Goal: Task Accomplishment & Management: Manage account settings

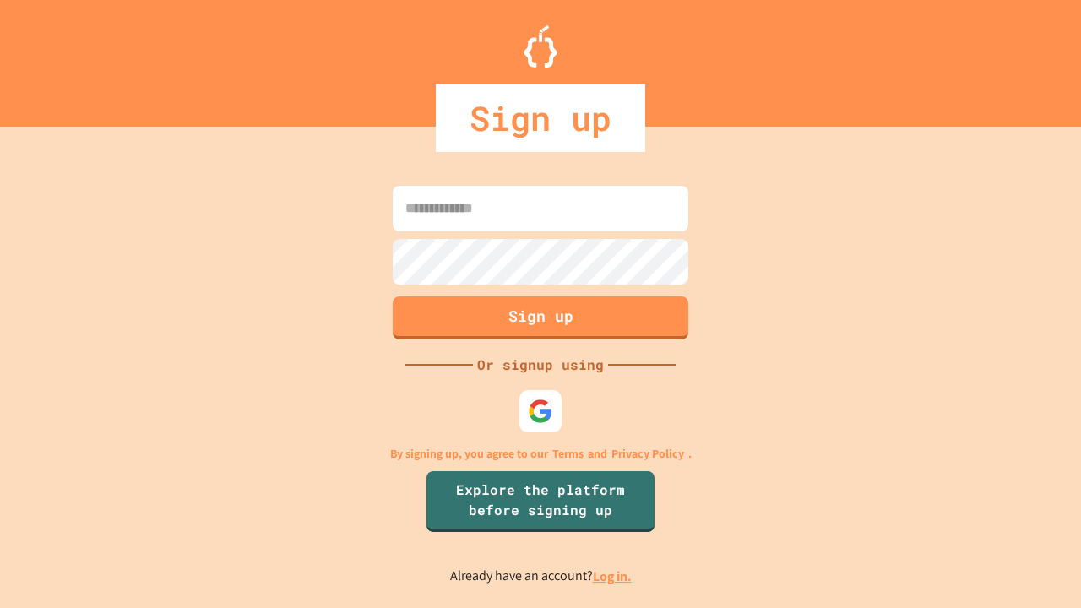
click at [613, 576] on link "Log in." at bounding box center [612, 577] width 39 height 18
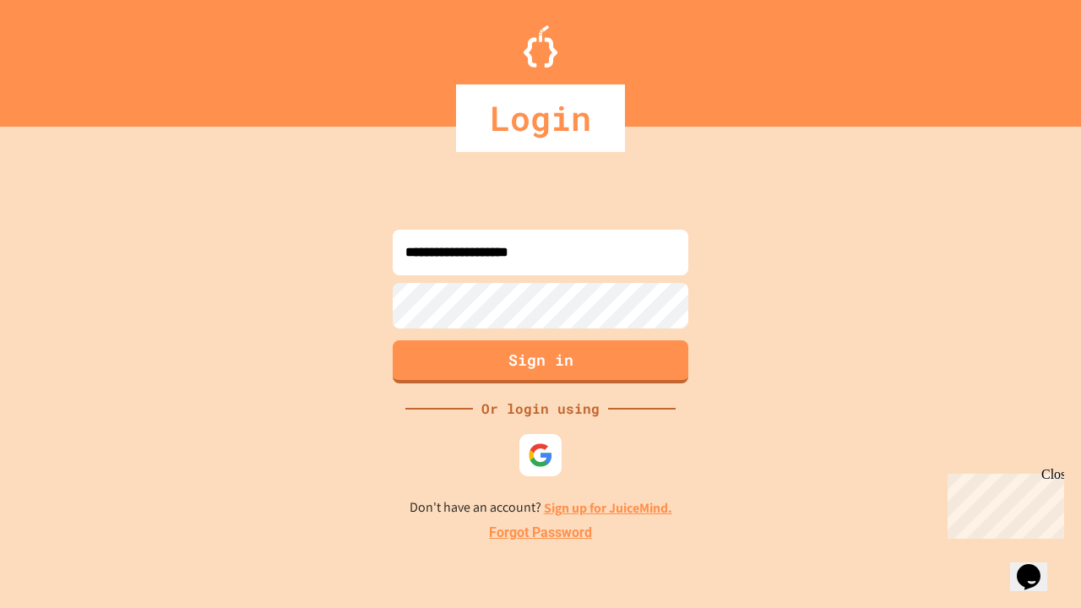
type input "**********"
